Goal: Task Accomplishment & Management: Complete application form

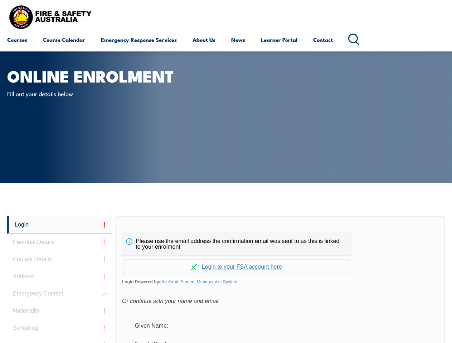
scroll to position [169, 0]
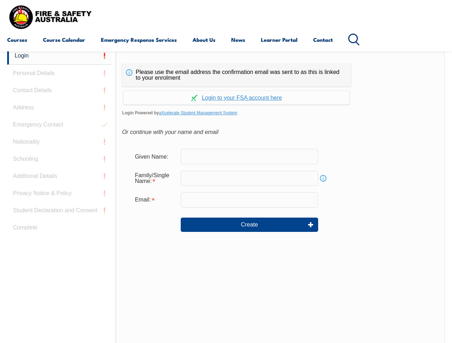
click at [226, 87] on div "Continue with Google Continue with Apple Continue with Facebook Continue with a…" at bounding box center [236, 96] width 229 height 18
click at [226, 195] on input "email" at bounding box center [249, 199] width 137 height 15
click at [59, 56] on link "Login" at bounding box center [59, 56] width 104 height 18
click at [59, 73] on div "Login Personal Details Contact Details Address Emergency Contact Nationality Sc…" at bounding box center [61, 225] width 108 height 357
click at [59, 91] on div "Login Personal Details Contact Details Address Emergency Contact Nationality Sc…" at bounding box center [61, 225] width 108 height 357
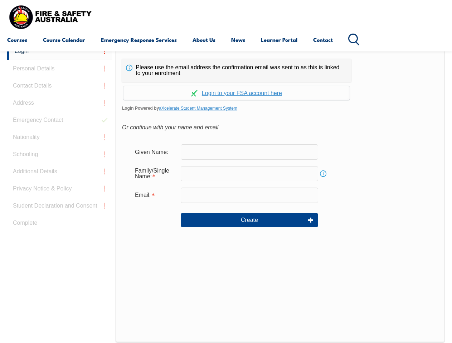
click at [59, 108] on div "Login Personal Details Contact Details Address Emergency Contact Nationality Sc…" at bounding box center [61, 221] width 108 height 357
click at [59, 125] on div "Login Personal Details Contact Details Address Emergency Contact Nationality Sc…" at bounding box center [61, 221] width 108 height 357
click at [59, 142] on div "Login Personal Details Contact Details Address Emergency Contact Nationality Sc…" at bounding box center [61, 221] width 108 height 357
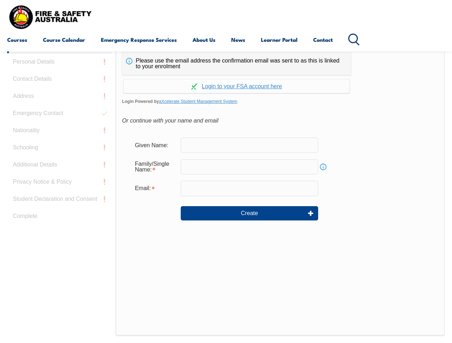
click at [59, 159] on div "Login Personal Details Contact Details Address Emergency Contact Nationality Sc…" at bounding box center [61, 214] width 108 height 357
click at [59, 176] on div "Login Personal Details Contact Details Address Emergency Contact Nationality Sc…" at bounding box center [61, 214] width 108 height 357
